Goal: Task Accomplishment & Management: Manage account settings

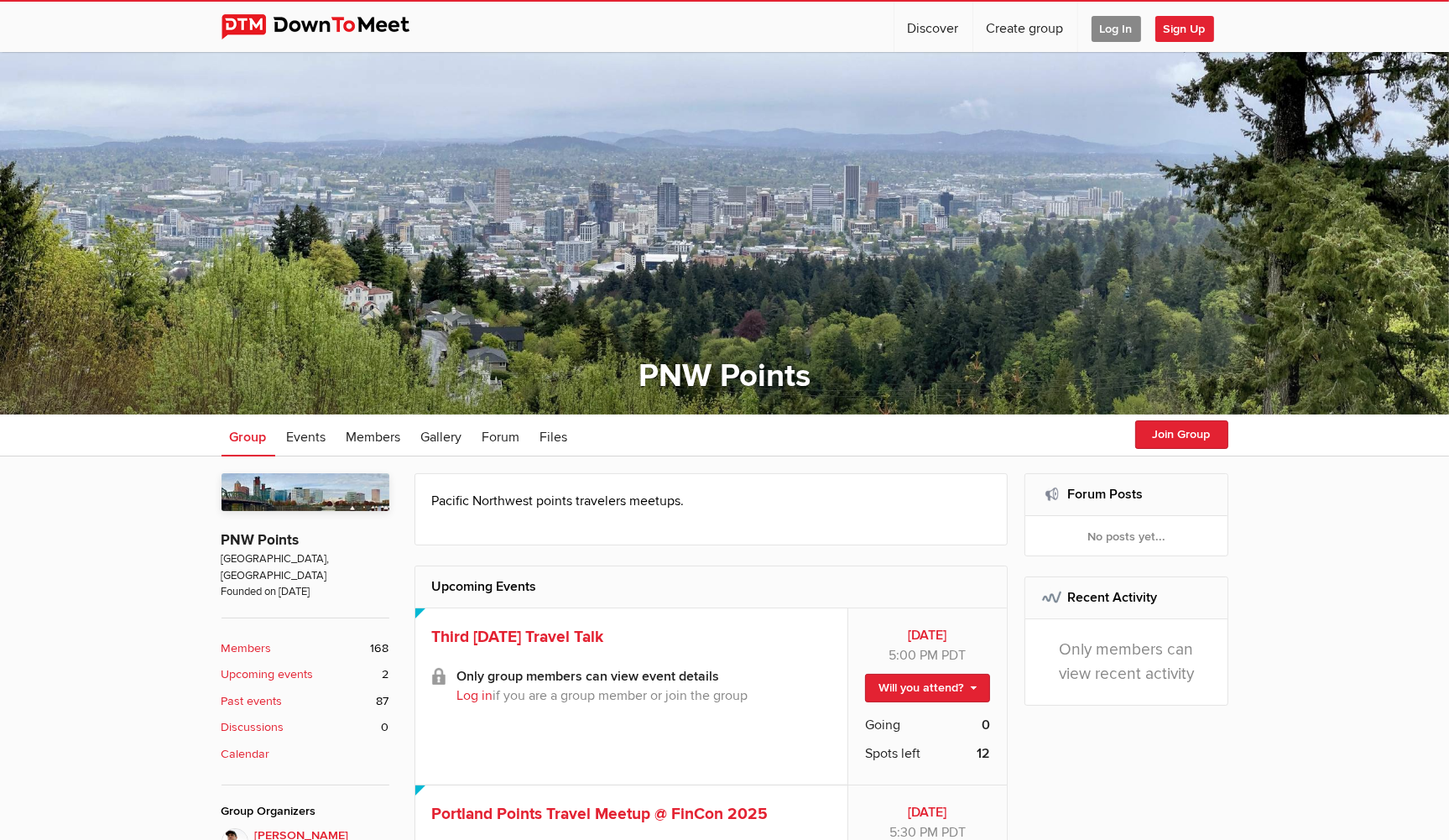
scroll to position [265, 0]
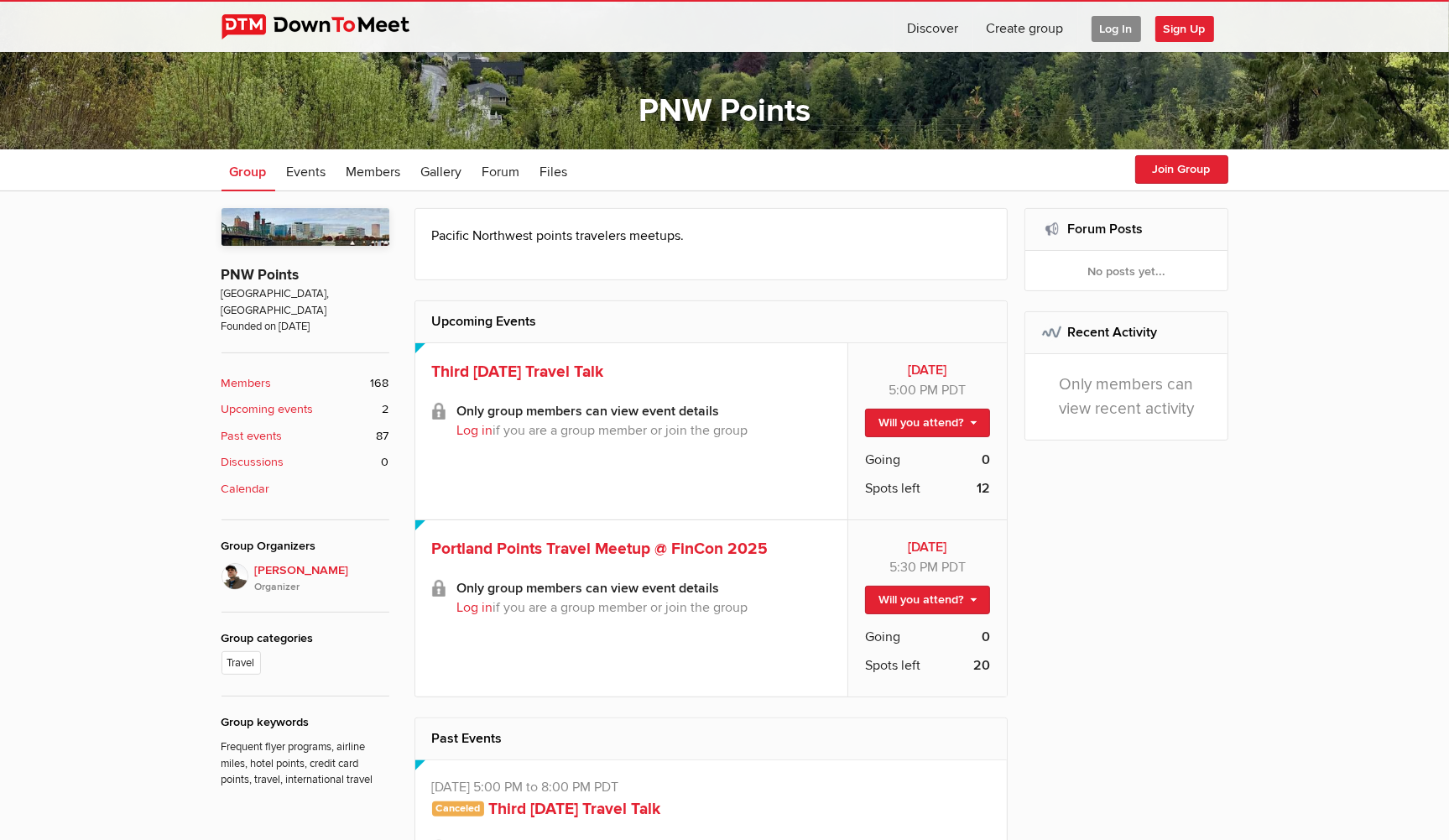
click at [1115, 22] on span "Log In" at bounding box center [1116, 29] width 49 height 26
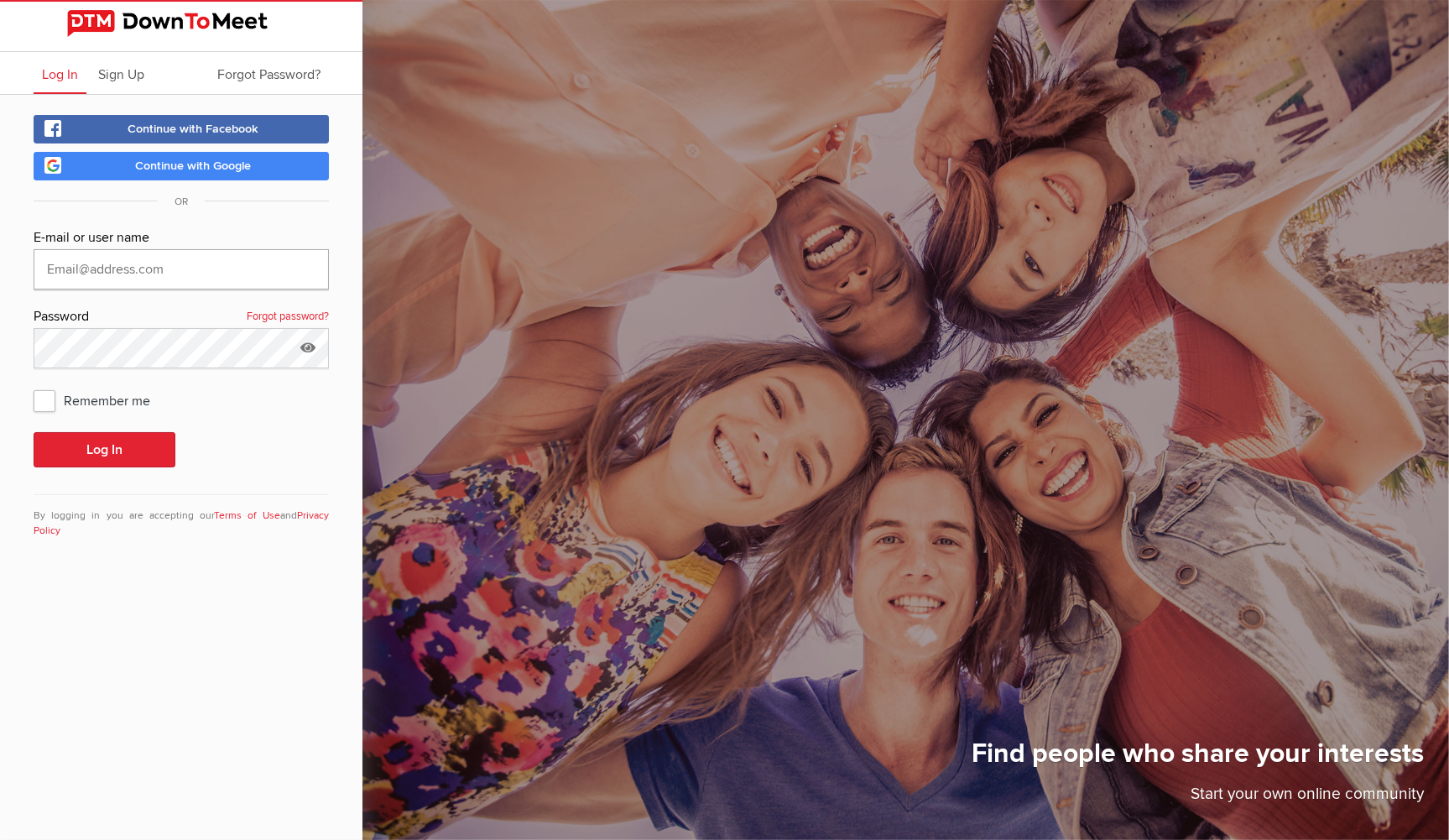
type input "[EMAIL_ADDRESS][DOMAIN_NAME]"
click at [42, 398] on span "Remember me" at bounding box center [100, 400] width 134 height 30
click at [33, 385] on input "Remember me" at bounding box center [32, 384] width 1 height 1
checkbox input "true"
click at [123, 452] on button "Log In" at bounding box center [104, 449] width 141 height 35
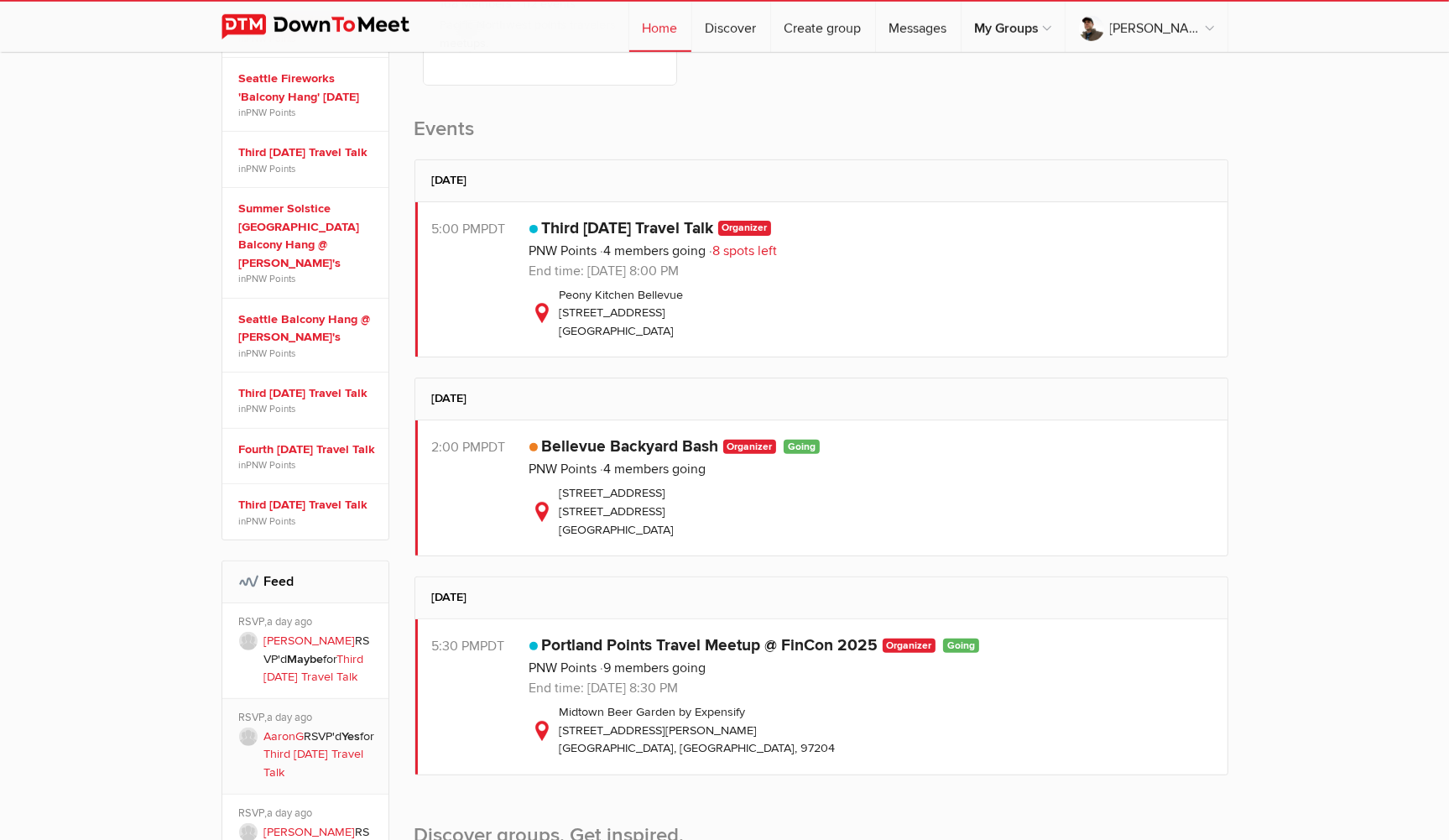
scroll to position [531, 0]
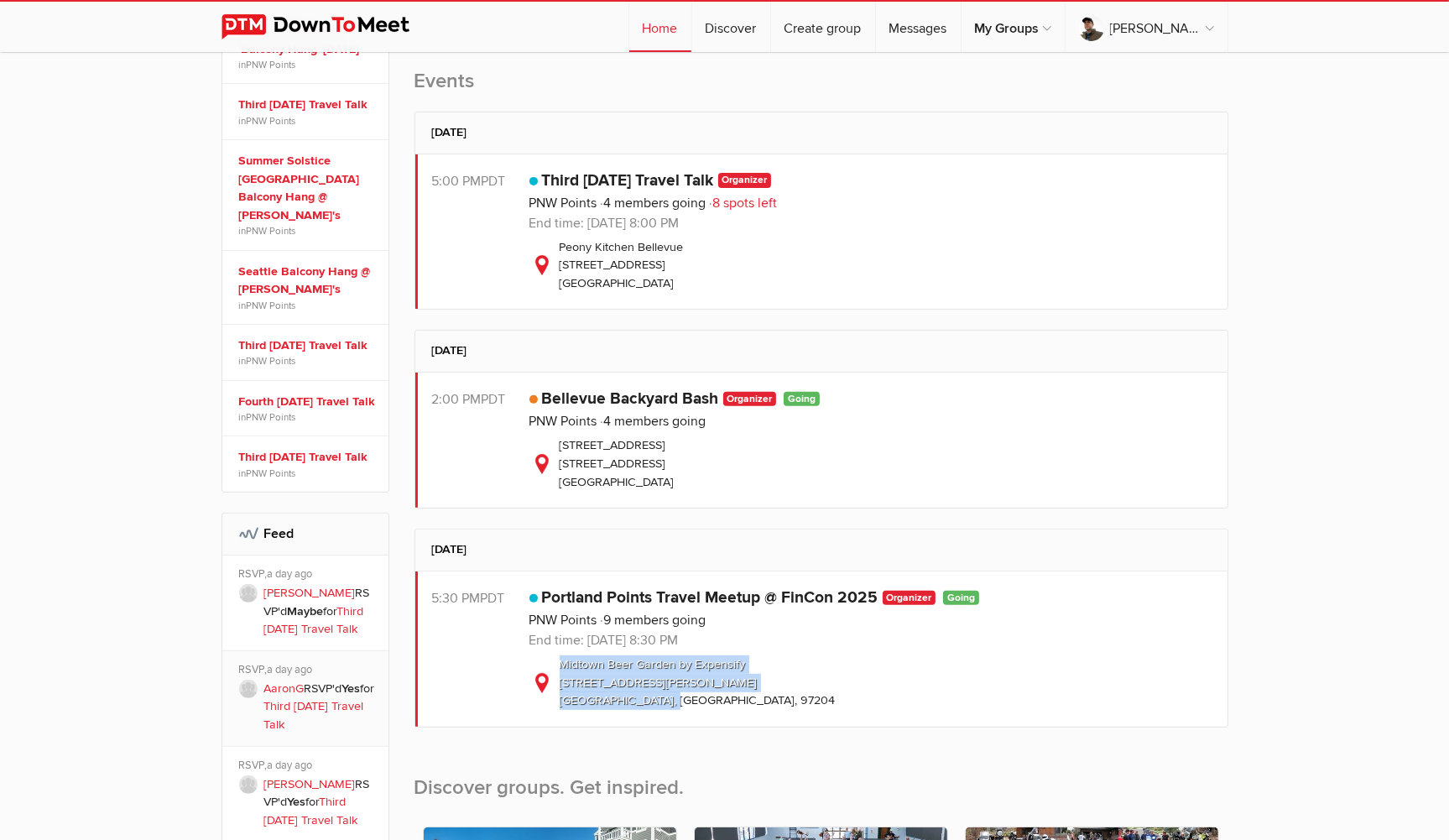
drag, startPoint x: 559, startPoint y: 659, endPoint x: 683, endPoint y: 699, distance: 130.3
click at [683, 699] on div "[GEOGRAPHIC_DATA] by Expensify [STREET_ADDRESS][PERSON_NAME]" at bounding box center [870, 682] width 681 height 55
copy div "[GEOGRAPHIC_DATA] by Expensify [STREET_ADDRESS][PERSON_NAME]"
